Goal: Find specific page/section: Find specific page/section

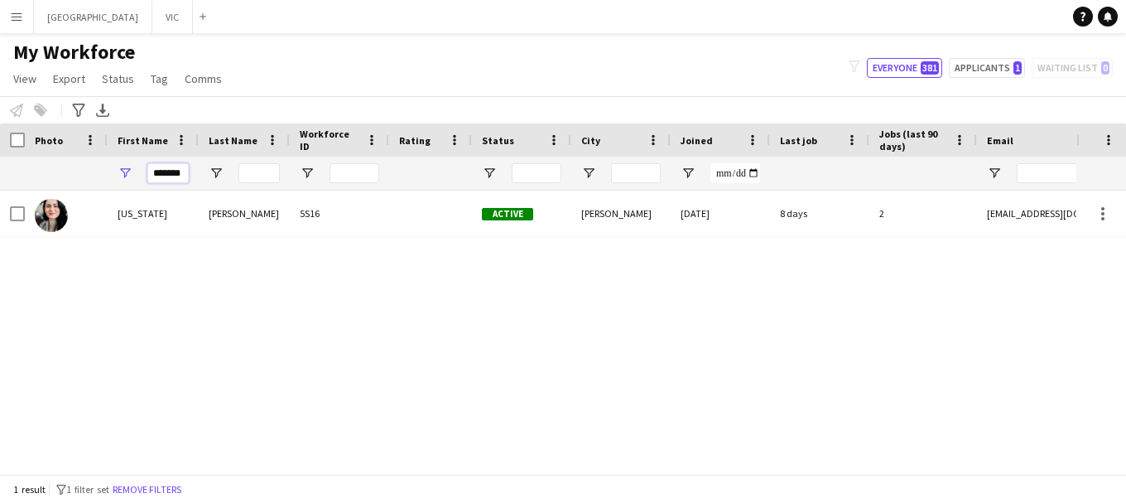
drag, startPoint x: 184, startPoint y: 172, endPoint x: 158, endPoint y: 171, distance: 25.7
click at [158, 171] on input "*******" at bounding box center [167, 173] width 41 height 20
type input "*"
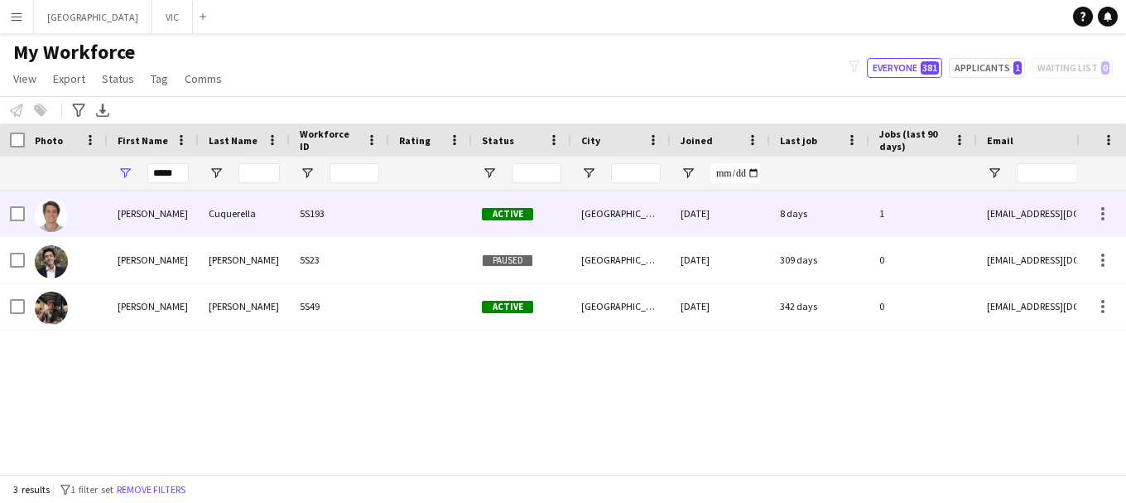
click at [54, 203] on img at bounding box center [51, 215] width 33 height 33
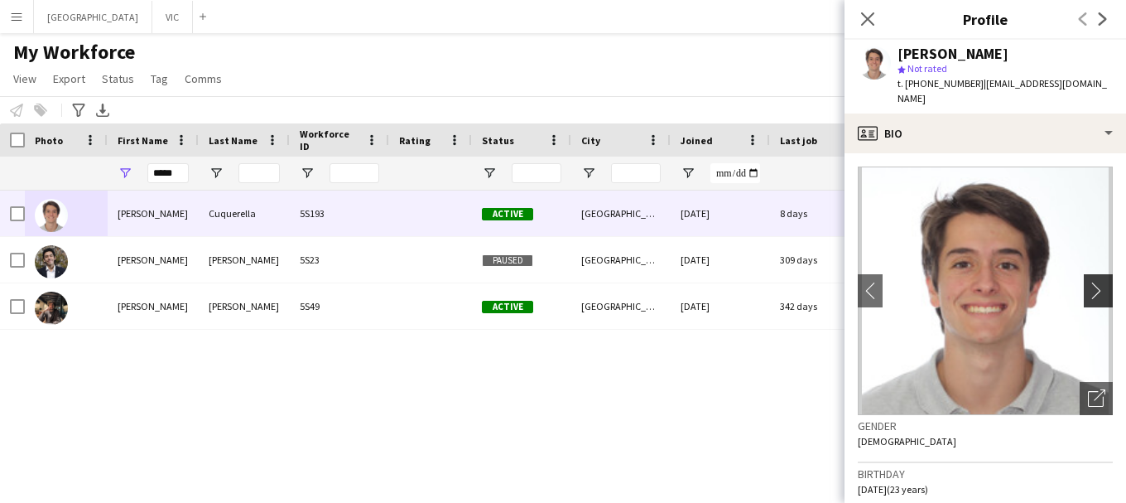
click at [1098, 282] on app-icon "chevron-right" at bounding box center [1101, 290] width 26 height 17
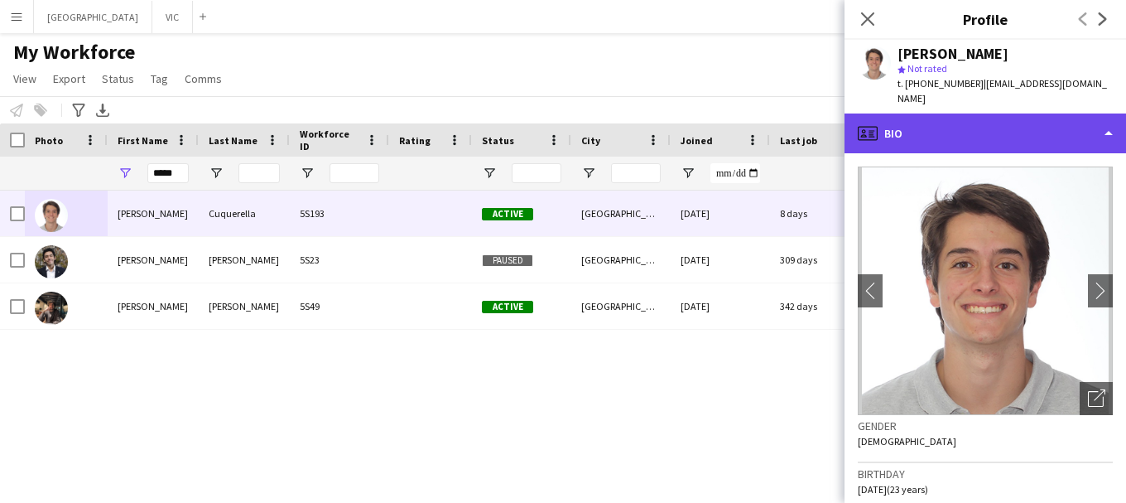
click at [871, 123] on icon "profile" at bounding box center [868, 133] width 20 height 20
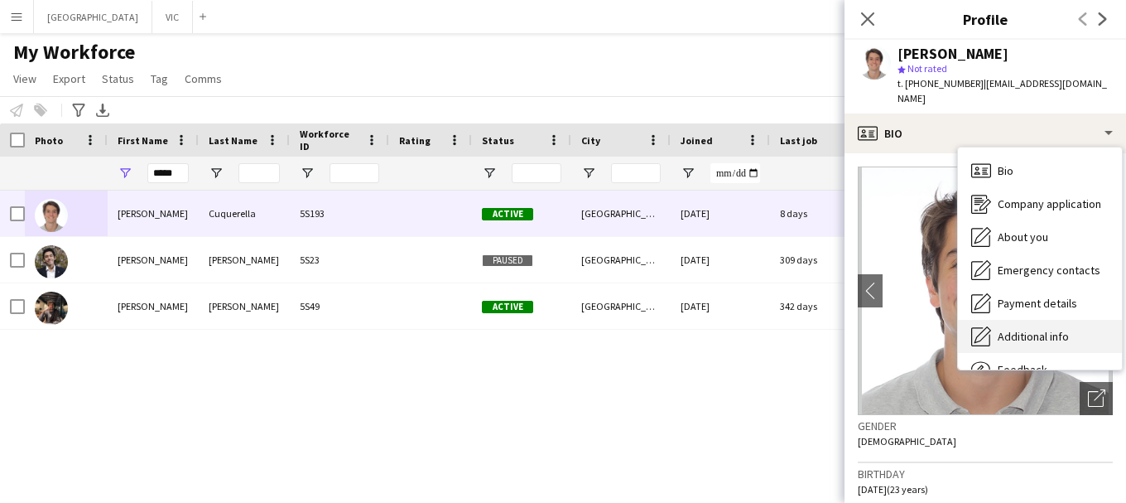
click at [1046, 329] on span "Additional info" at bounding box center [1033, 336] width 71 height 15
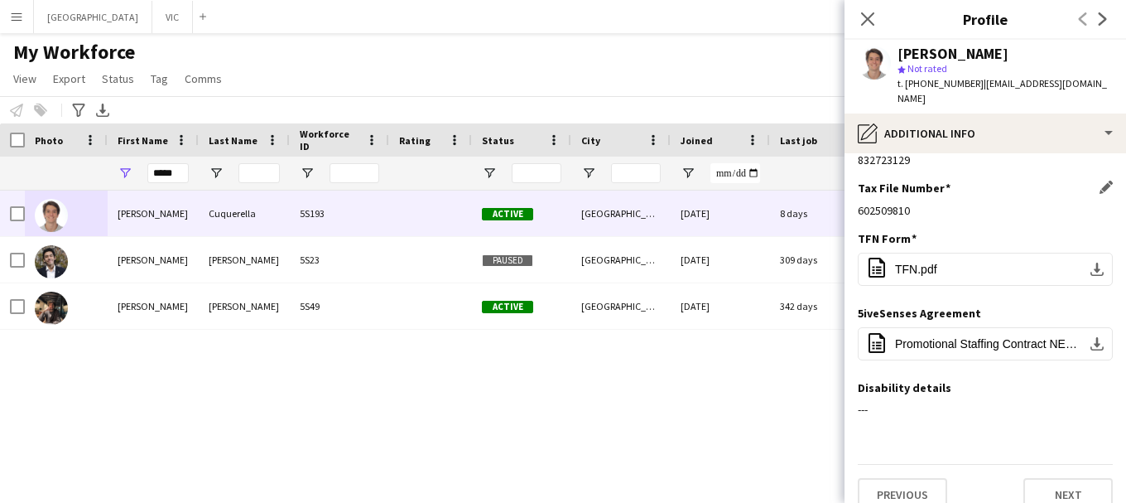
scroll to position [91, 0]
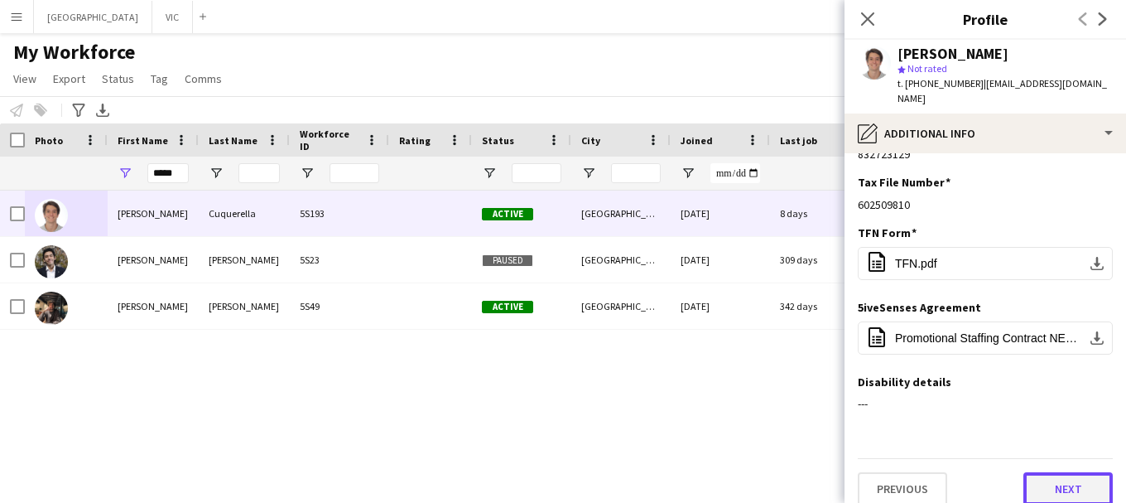
click at [1059, 475] on button "Next" at bounding box center [1068, 488] width 89 height 33
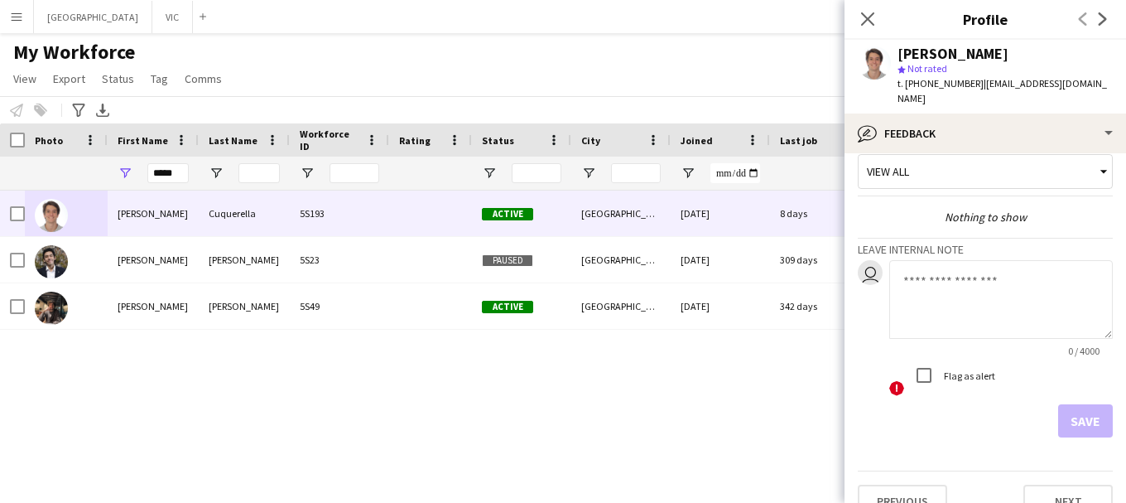
scroll to position [29, 0]
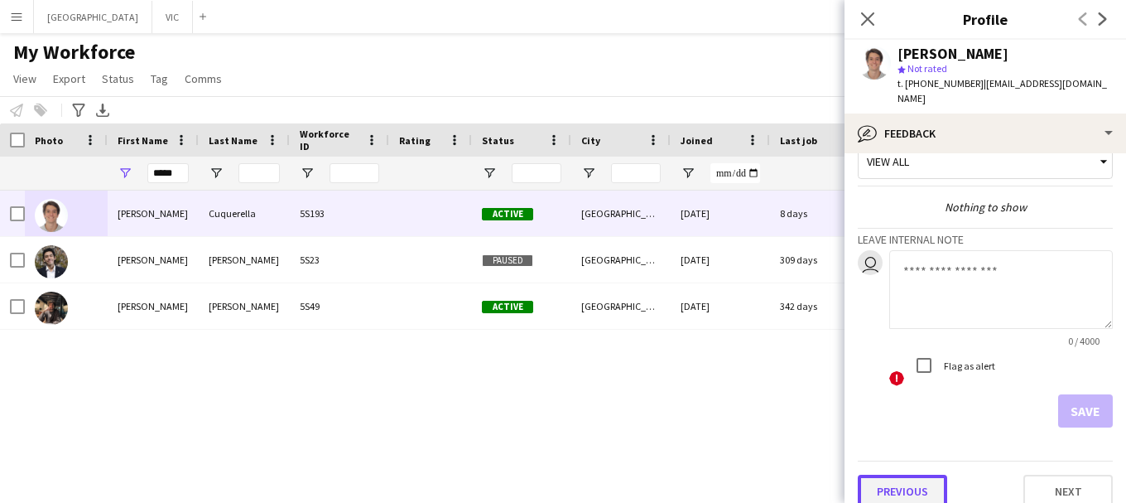
click at [901, 475] on button "Previous" at bounding box center [902, 491] width 89 height 33
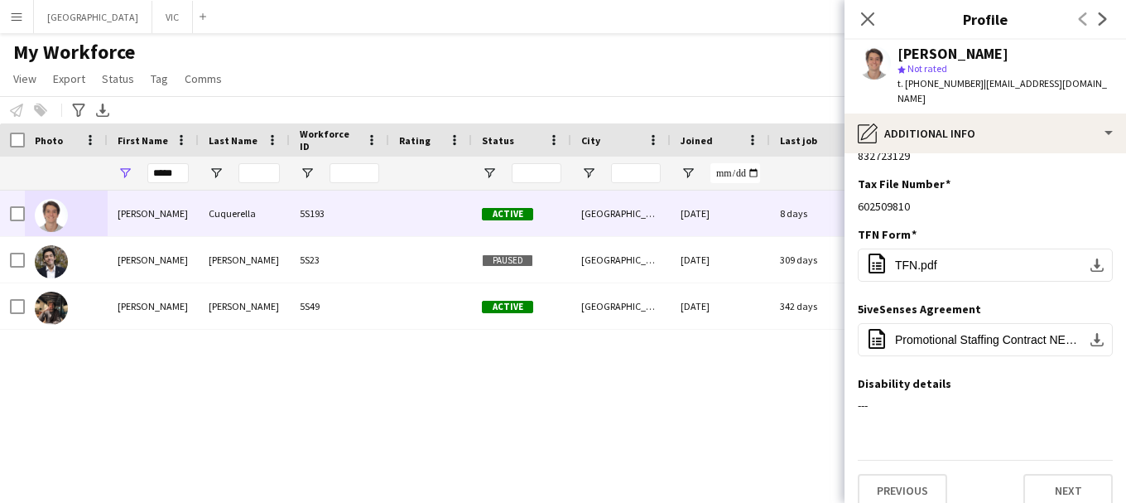
scroll to position [91, 0]
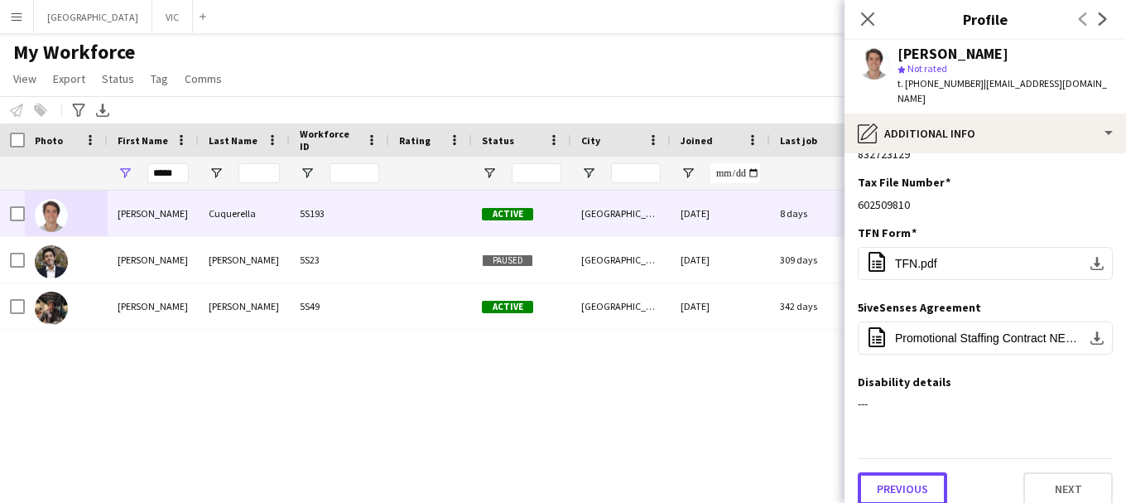
click at [901, 475] on button "Previous" at bounding box center [902, 488] width 89 height 33
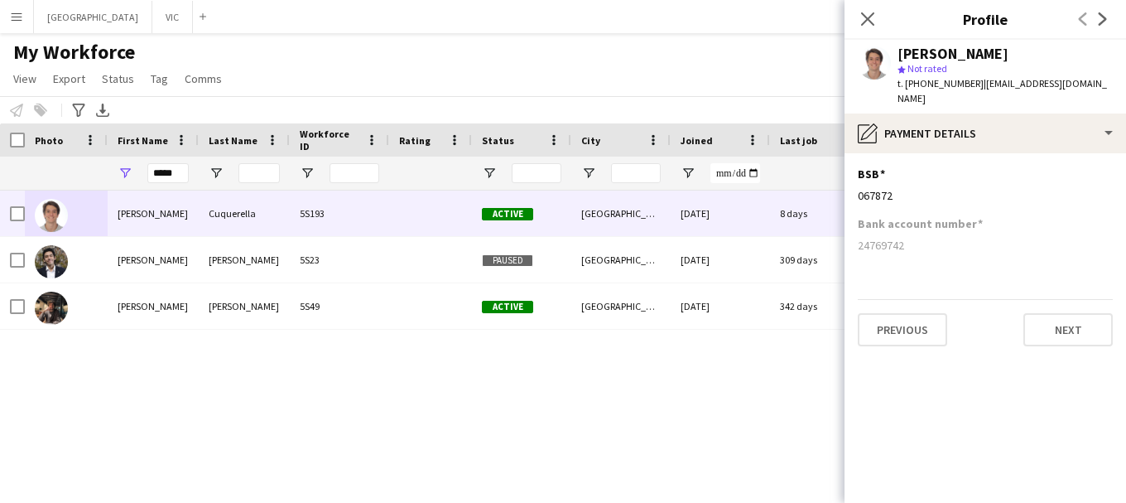
scroll to position [0, 0]
click at [872, 15] on icon at bounding box center [868, 19] width 16 height 16
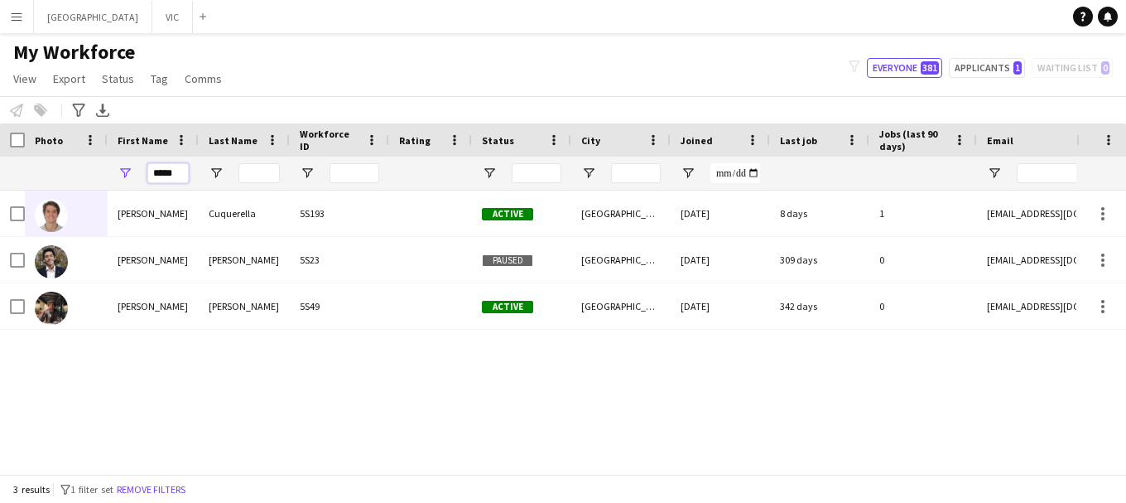
click at [187, 175] on input "*****" at bounding box center [167, 173] width 41 height 20
type input "*"
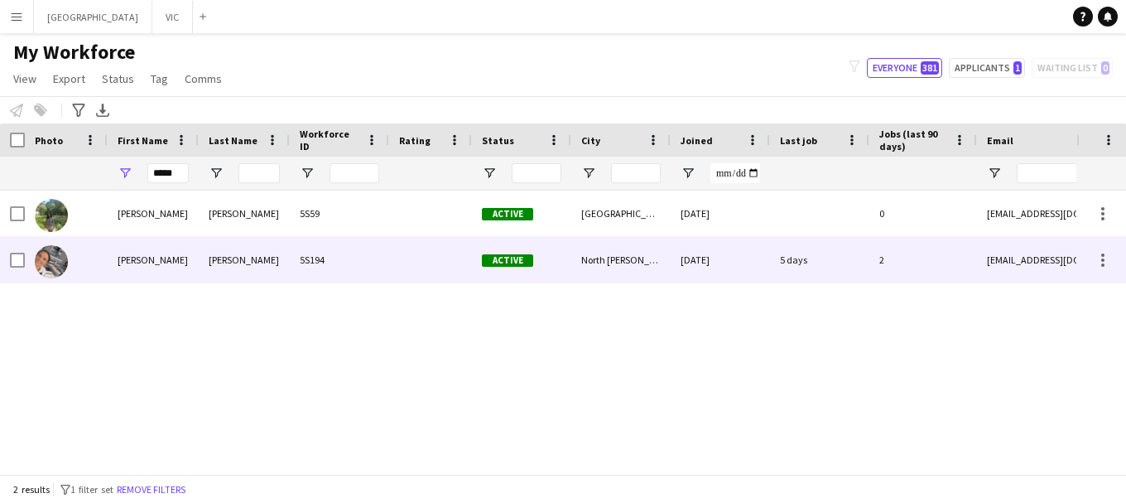
click at [48, 261] on img at bounding box center [51, 261] width 33 height 33
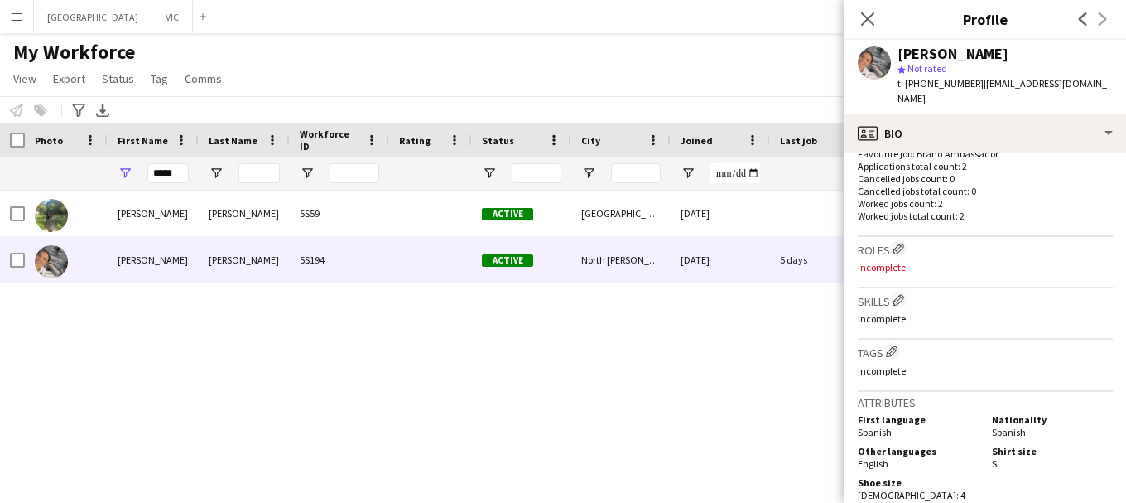
scroll to position [537, 0]
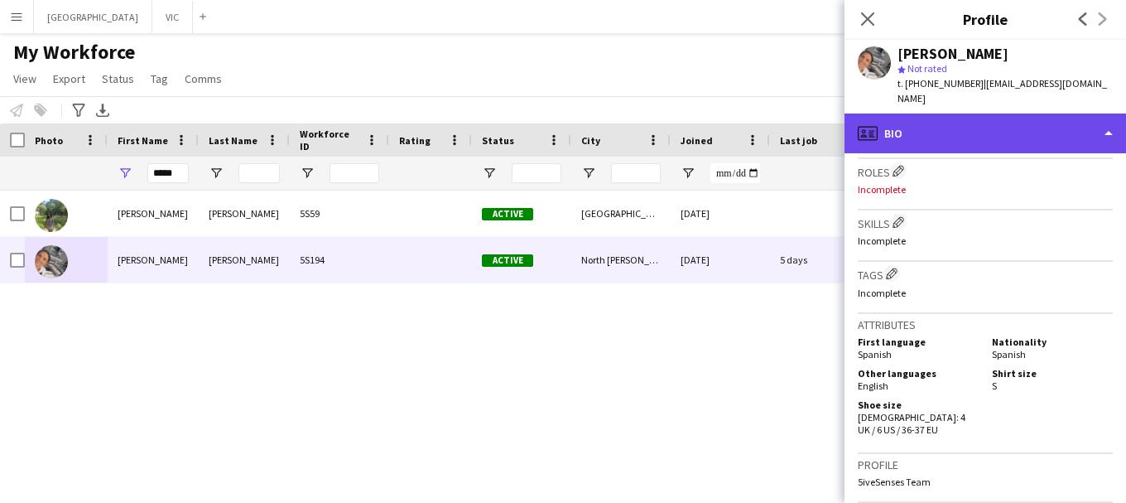
click at [868, 123] on icon "profile" at bounding box center [868, 133] width 20 height 20
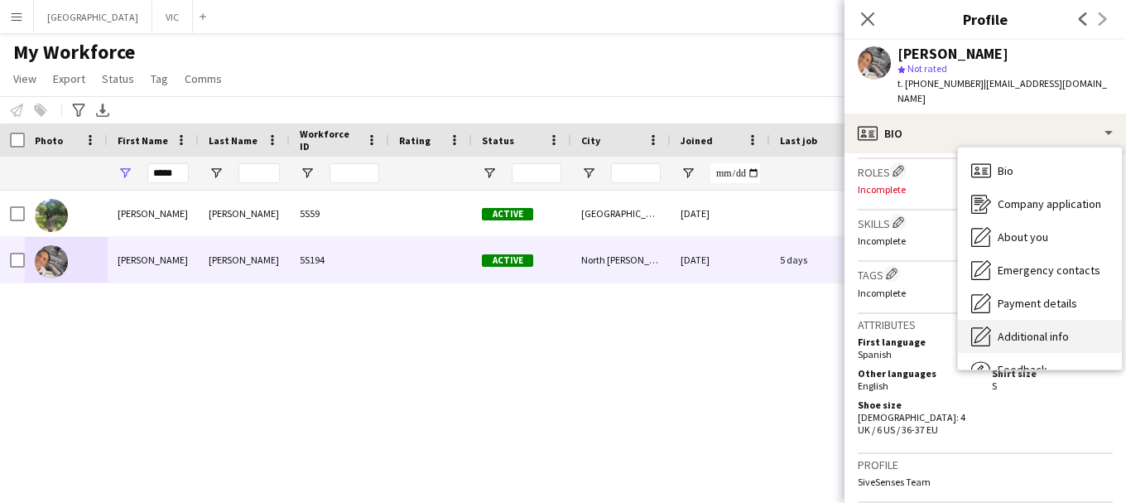
click at [1023, 329] on span "Additional info" at bounding box center [1033, 336] width 71 height 15
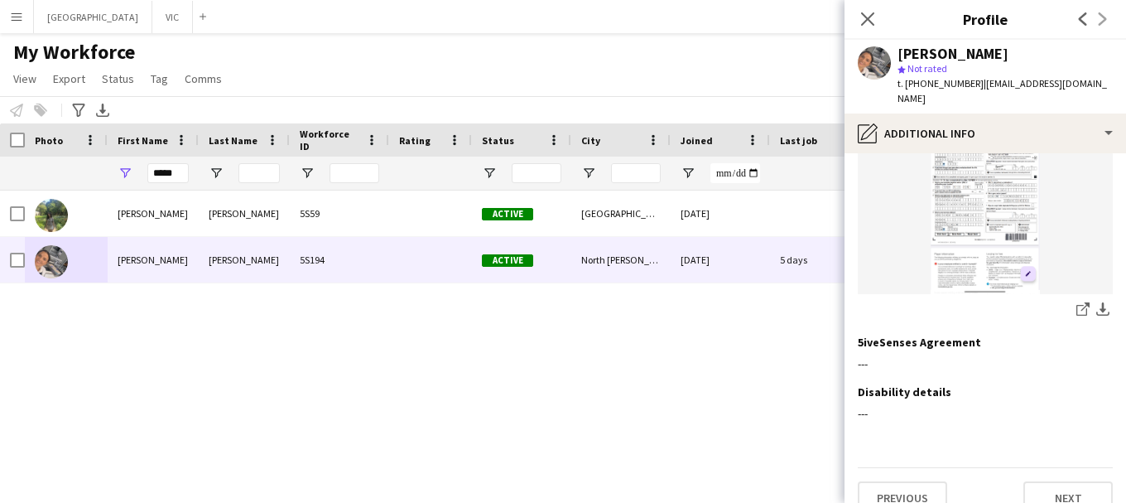
scroll to position [297, 0]
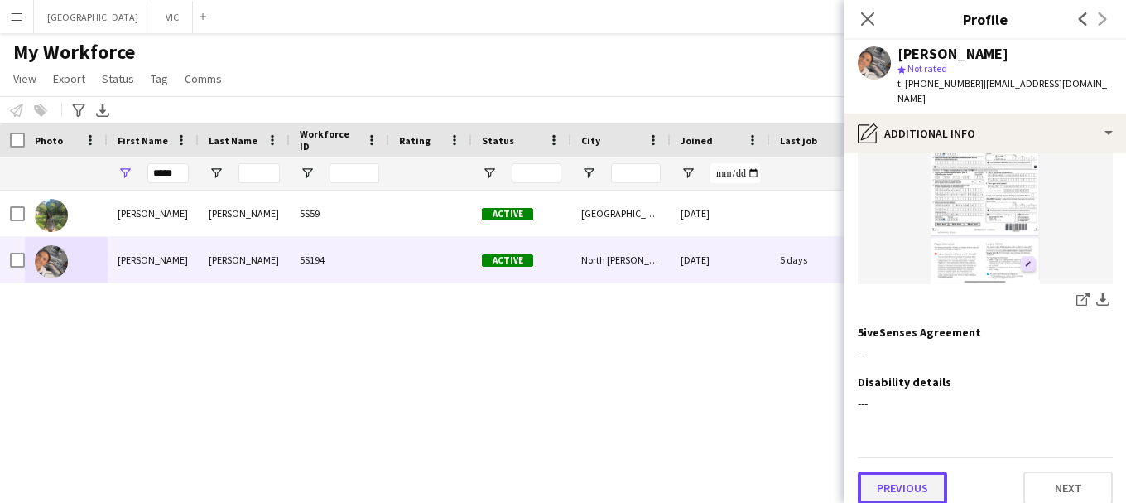
click at [878, 473] on button "Previous" at bounding box center [902, 487] width 89 height 33
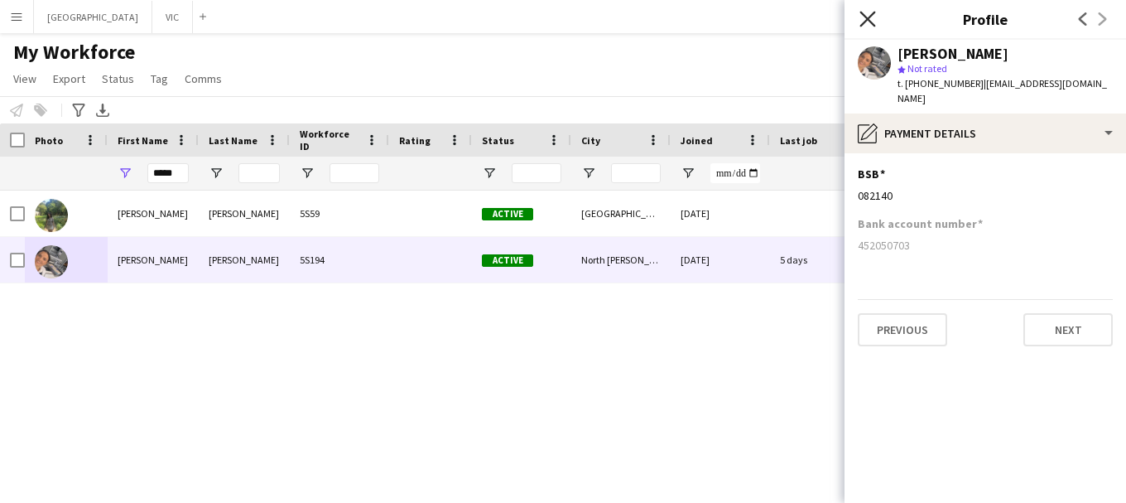
click at [868, 19] on icon at bounding box center [868, 19] width 16 height 16
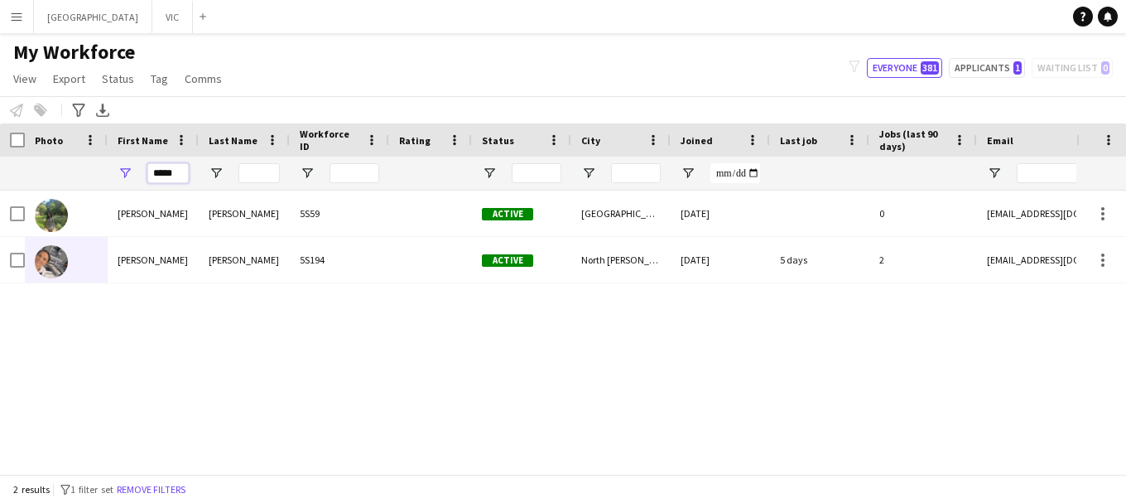
click at [176, 172] on input "*****" at bounding box center [167, 173] width 41 height 20
type input "*"
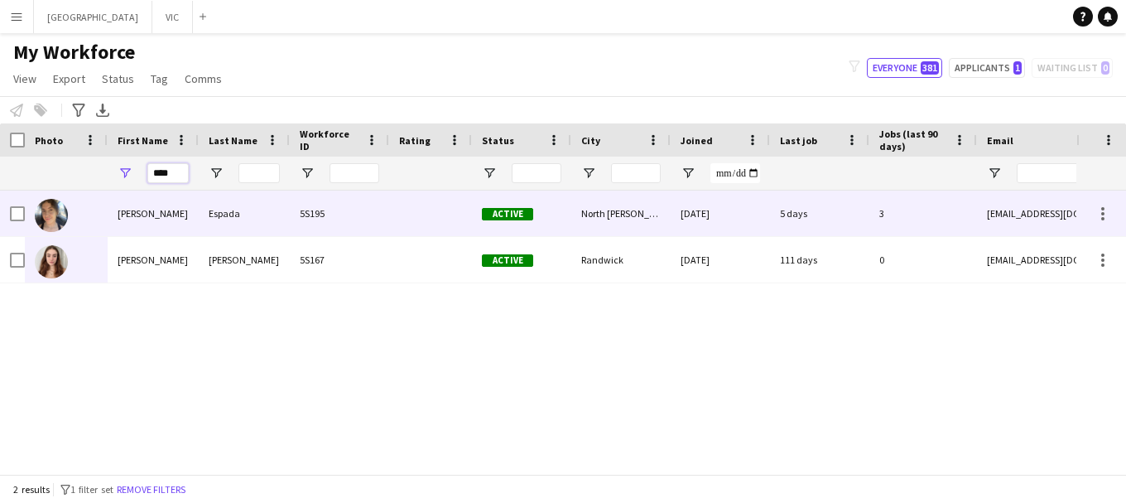
type input "****"
click at [41, 205] on img at bounding box center [51, 215] width 33 height 33
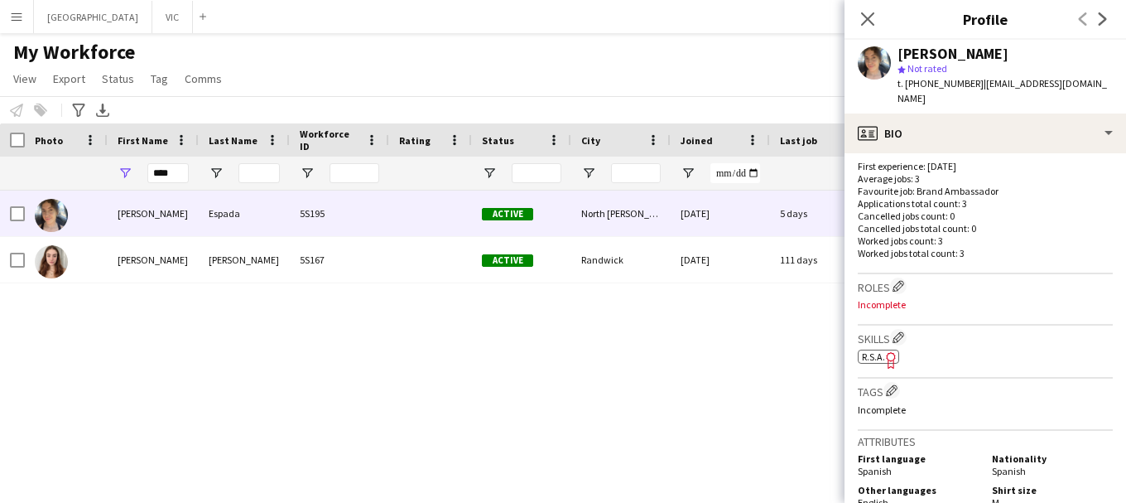
scroll to position [64, 0]
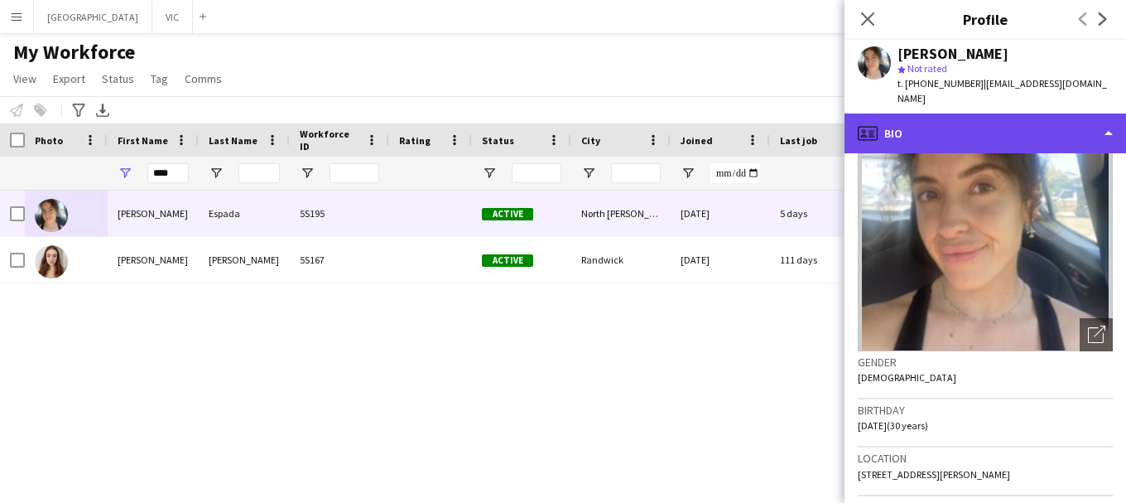
click at [874, 123] on icon "profile" at bounding box center [868, 133] width 20 height 20
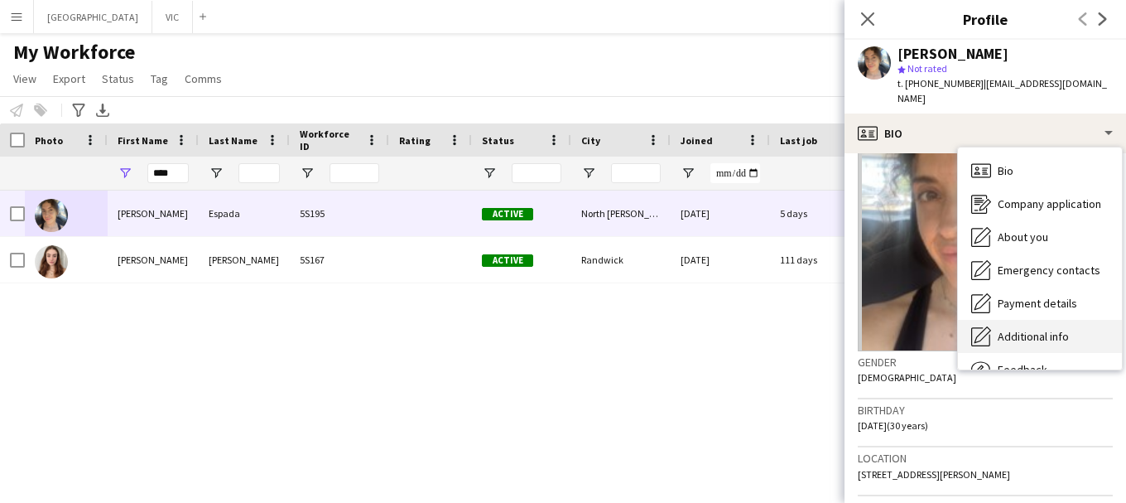
click at [1050, 329] on span "Additional info" at bounding box center [1033, 336] width 71 height 15
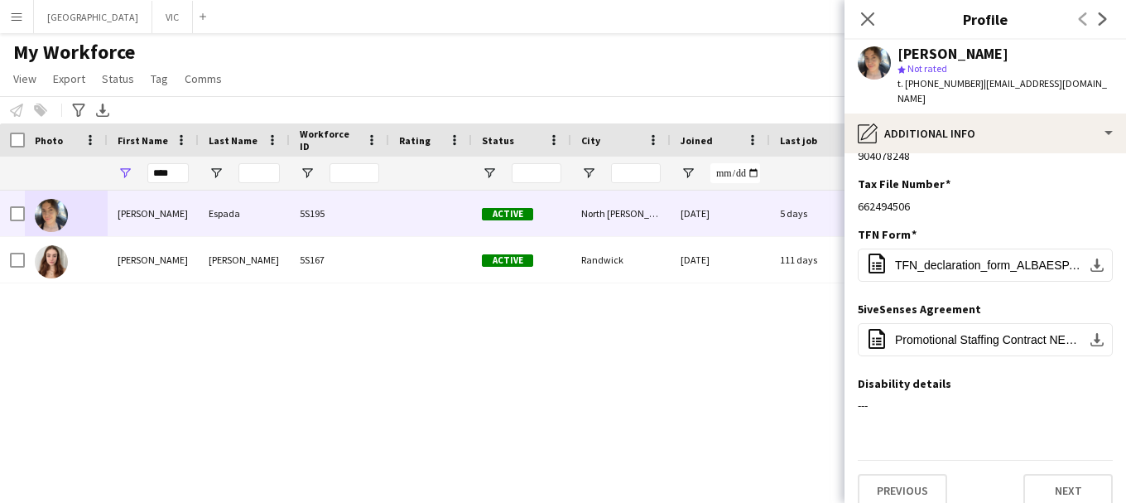
scroll to position [91, 0]
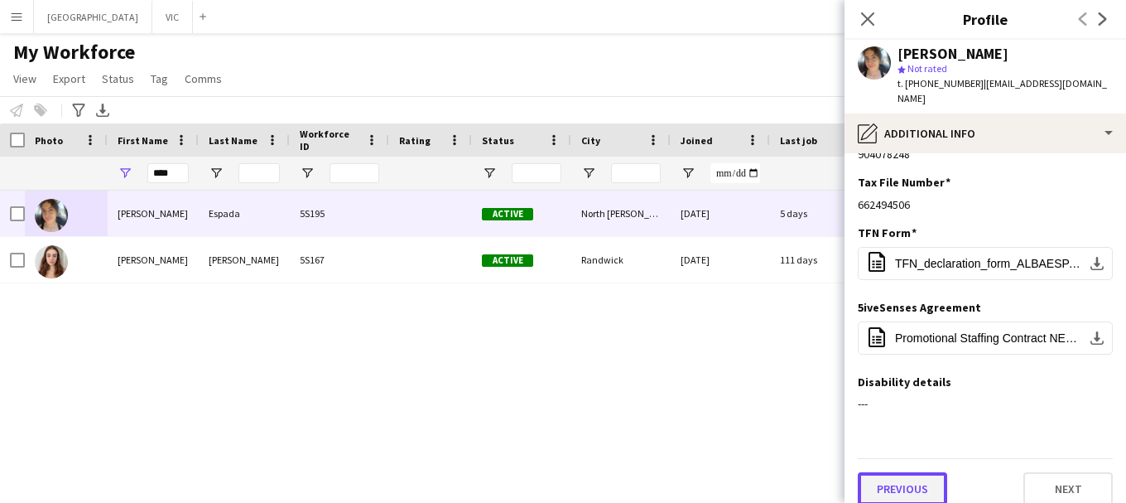
click at [886, 479] on button "Previous" at bounding box center [902, 488] width 89 height 33
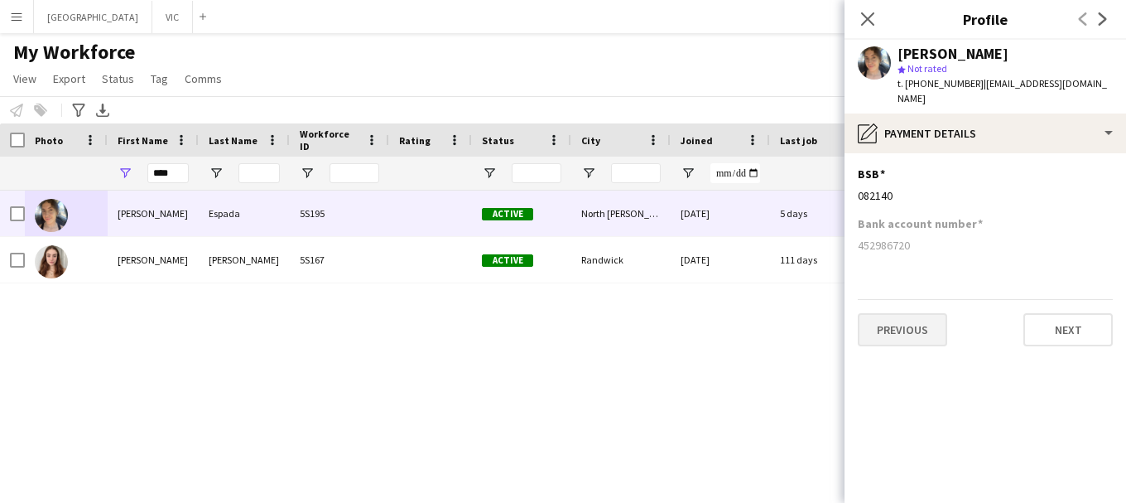
scroll to position [0, 0]
click at [864, 12] on icon "Close pop-in" at bounding box center [868, 19] width 16 height 16
